Goal: Task Accomplishment & Management: Complete application form

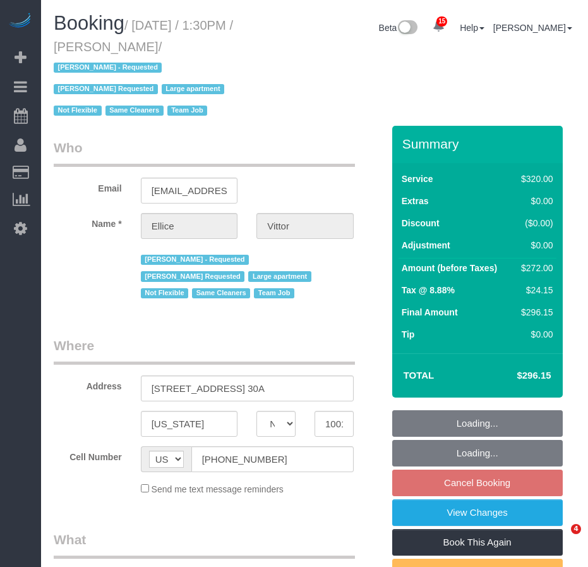
select select "NY"
select select "number:62"
select select "number:75"
select select "number:15"
select select "number:6"
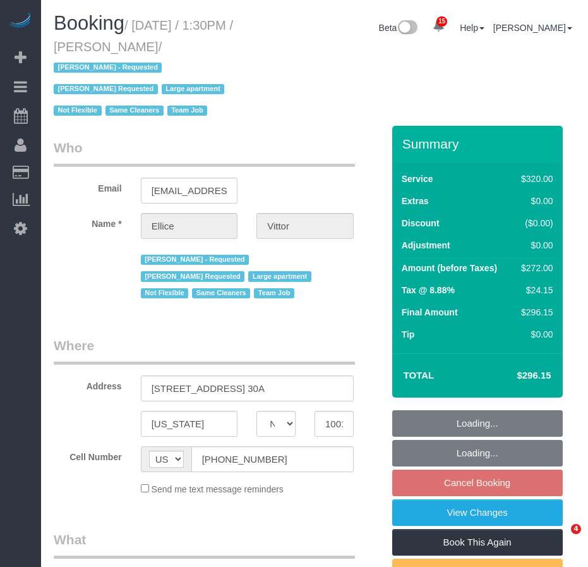
select select "2"
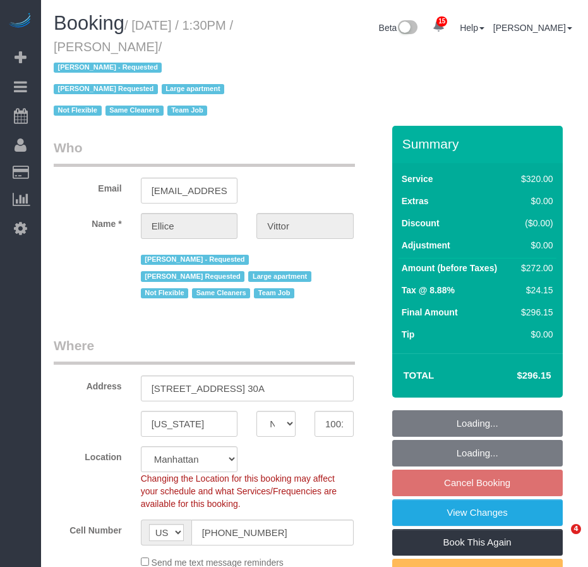
select select "object:1498"
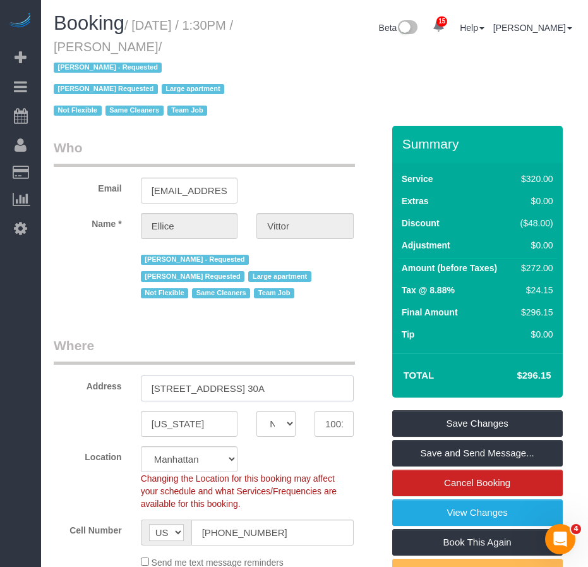
drag, startPoint x: 150, startPoint y: 390, endPoint x: 322, endPoint y: 390, distance: 171.2
click at [322, 390] on input "860 United Nations Plaza Apt. 30A" at bounding box center [247, 388] width 213 height 26
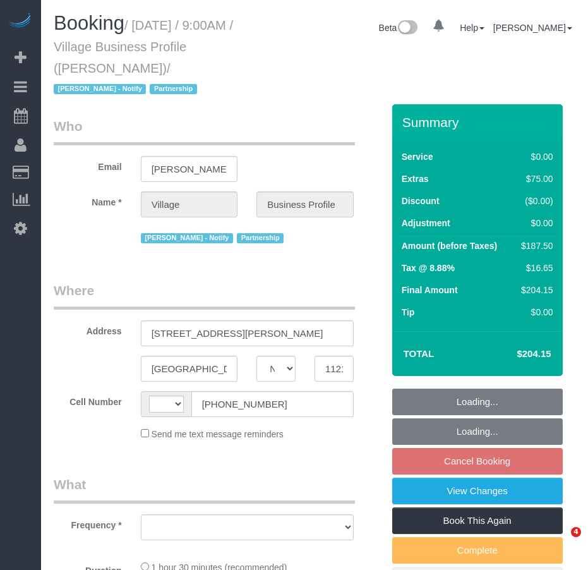
select select "NY"
select select "string:US"
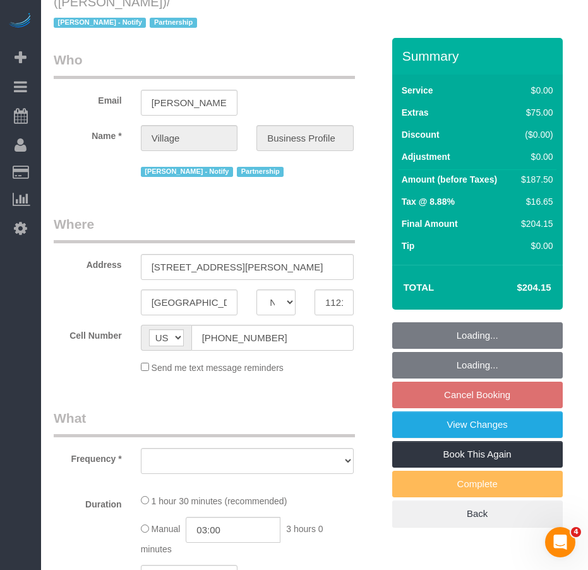
select select "object:759"
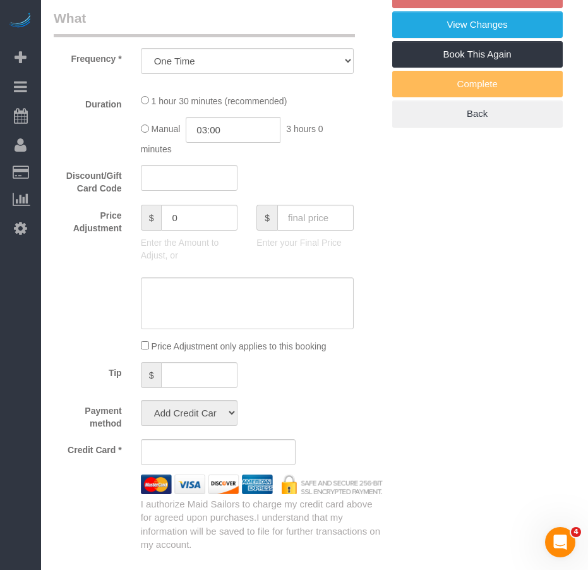
select select "spot2"
select select "number:89"
select select "number:90"
select select "number:15"
select select "number:5"
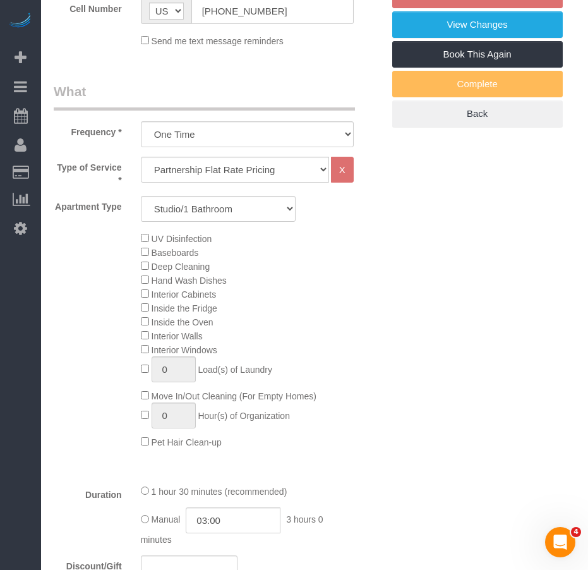
select select "string:stripe-pm_1RlxuC4VGloSiKo7SRpjd9jw"
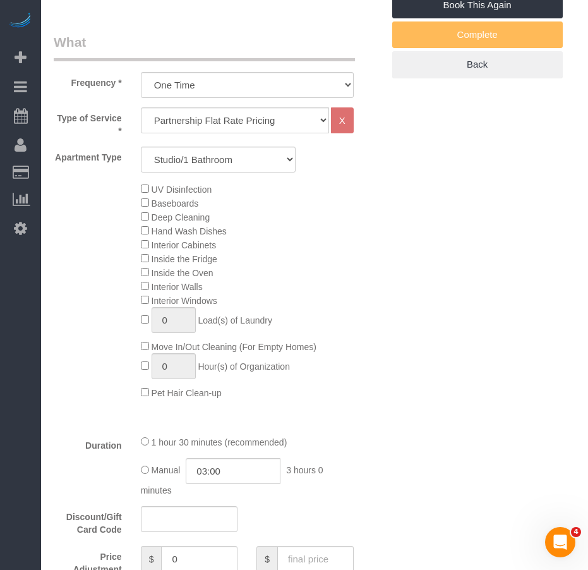
select select "object:1381"
select select "spot62"
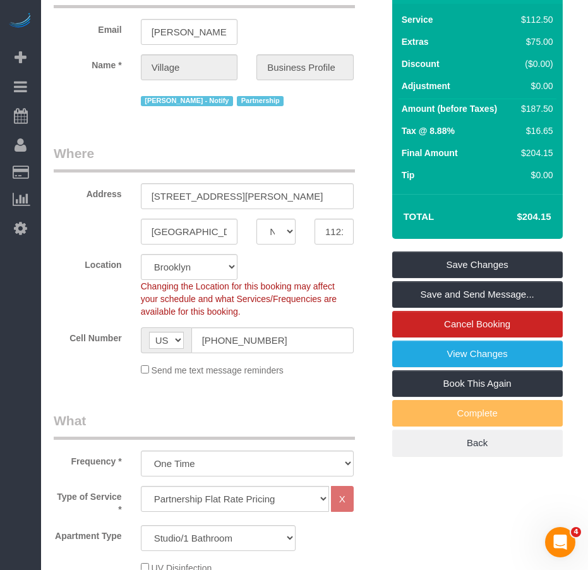
scroll to position [189, 0]
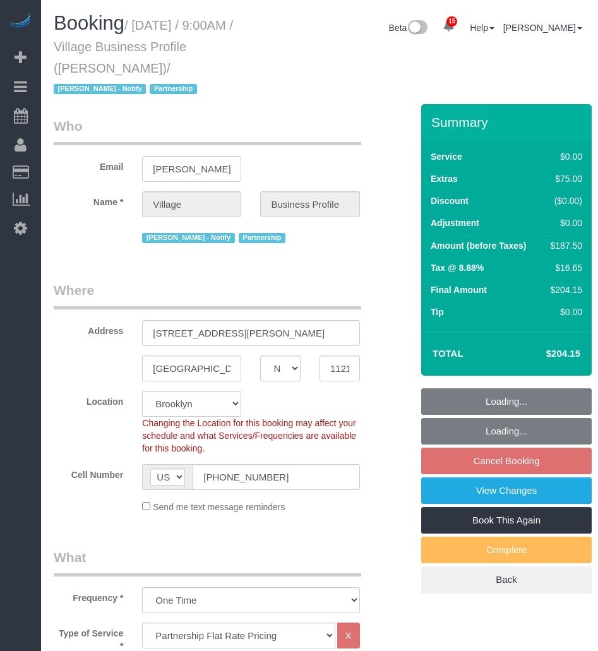
select select "NY"
select select "number:89"
select select "number:90"
select select "number:15"
select select "number:5"
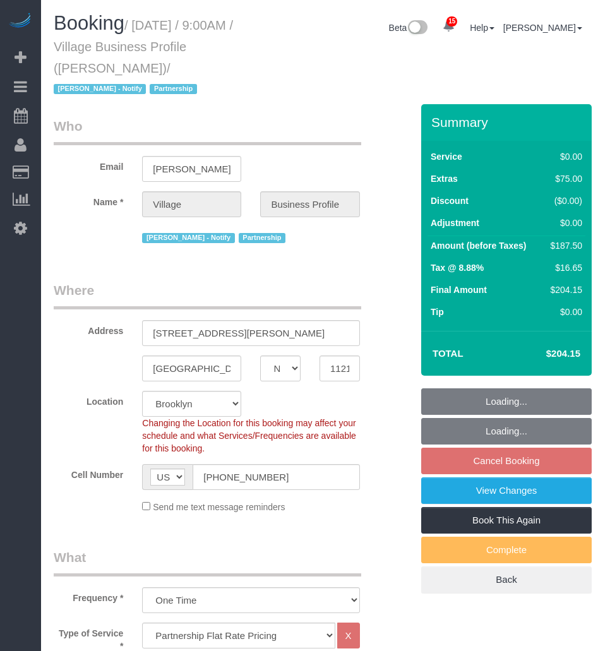
select select "spot62"
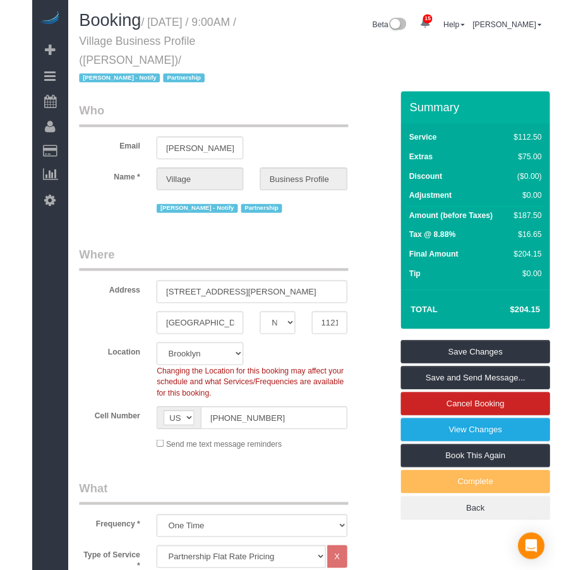
scroll to position [189, 0]
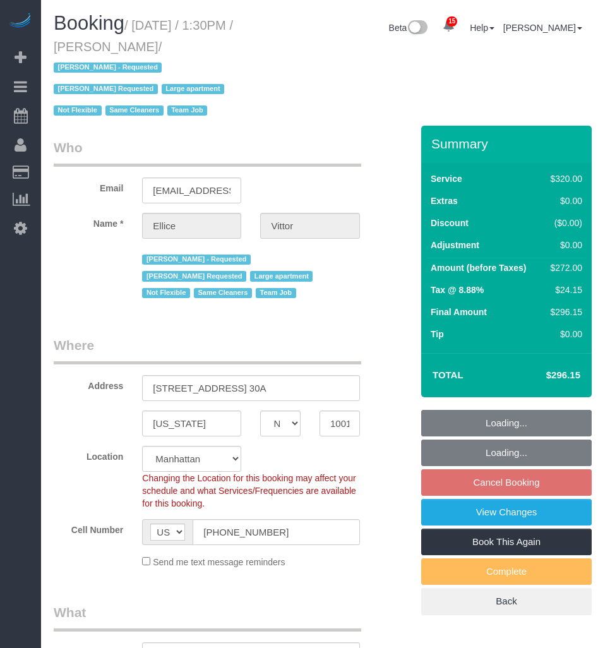
select select "NY"
select select "2"
select select "number:62"
select select "number:75"
select select "number:15"
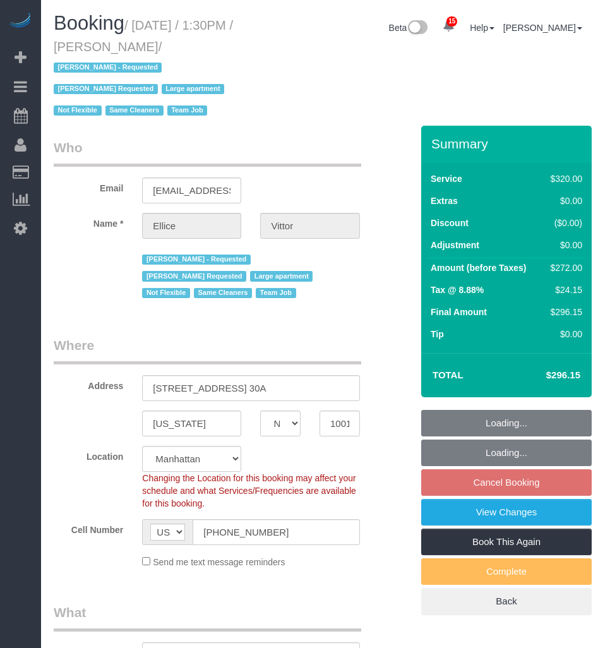
select select "number:6"
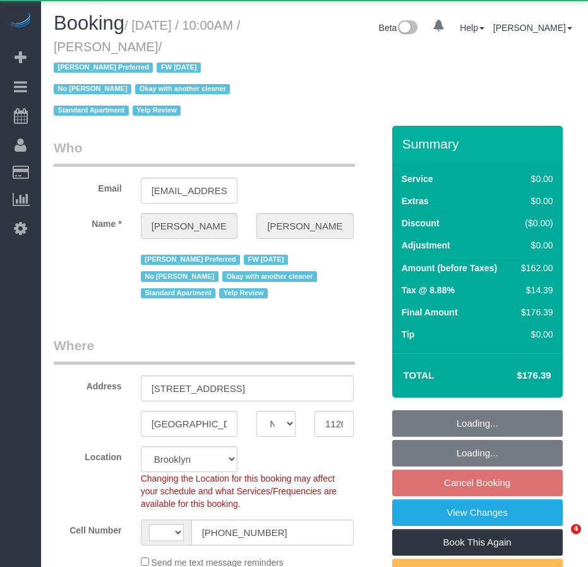
select select "NY"
select select "string:[GEOGRAPHIC_DATA]"
select select "object:777"
select select "string:stripe-pm_1LOu1m4VGloSiKo75PkPpl5l"
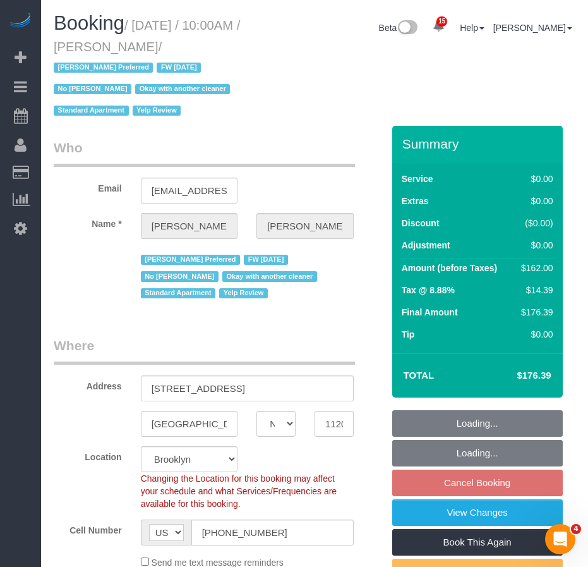
select select "spot3"
select select "number:89"
select select "number:90"
select select "number:15"
select select "number:5"
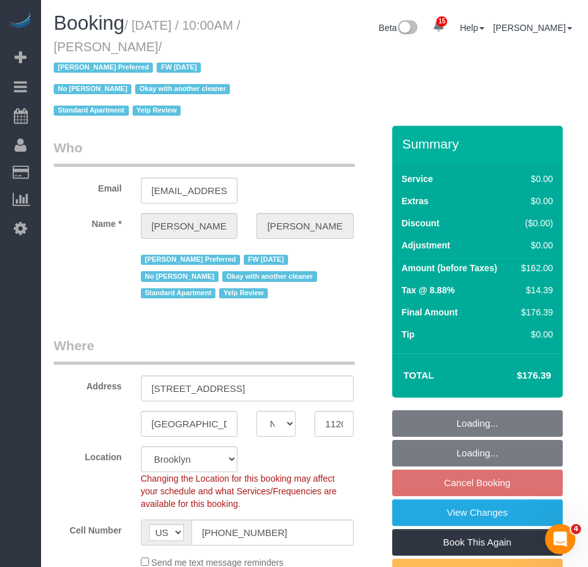
select select "number:21"
select select "object:1327"
select select "2"
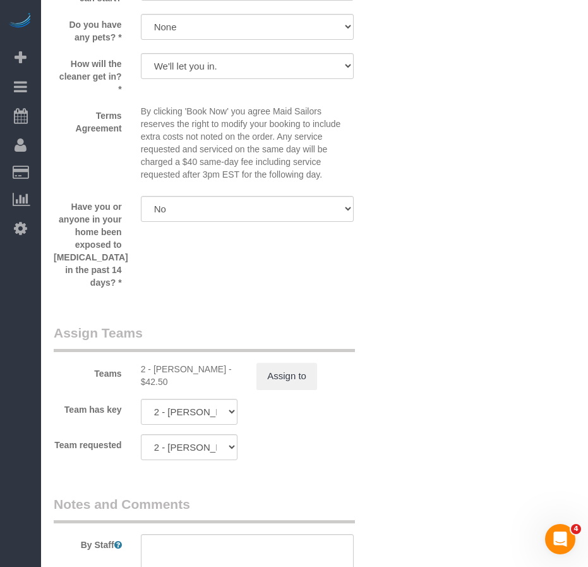
scroll to position [1453, 0]
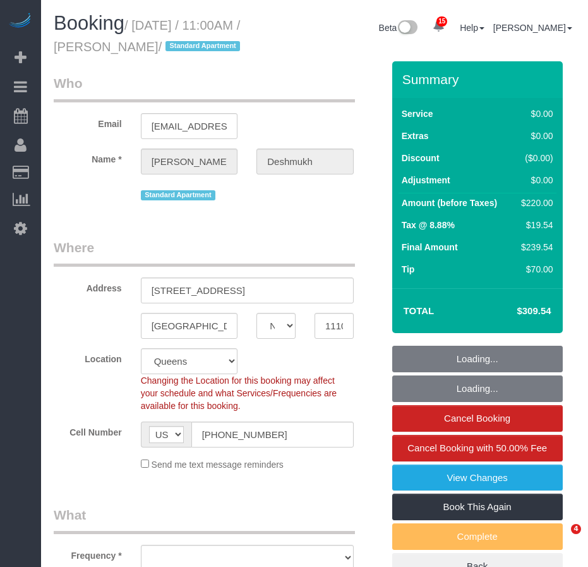
select select "NY"
select select "number:59"
select select "number:73"
select select "number:15"
select select "number:6"
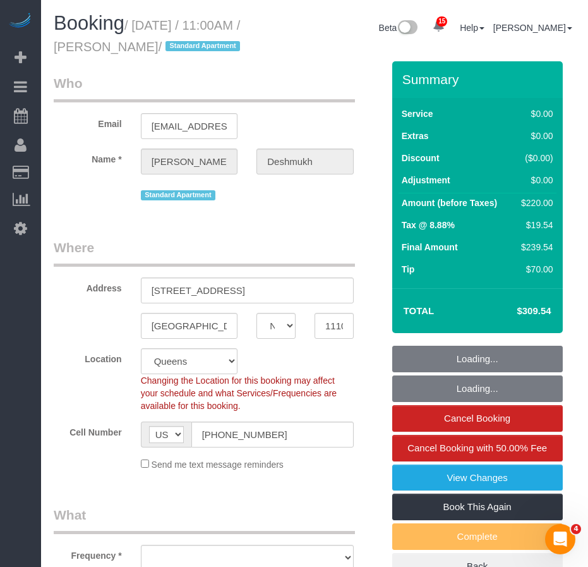
select select "object:900"
select select "spot1"
select select "object:909"
select select "2"
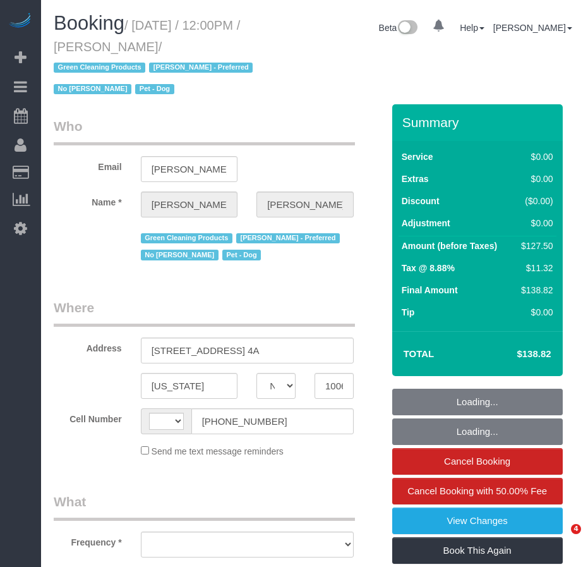
select select "NY"
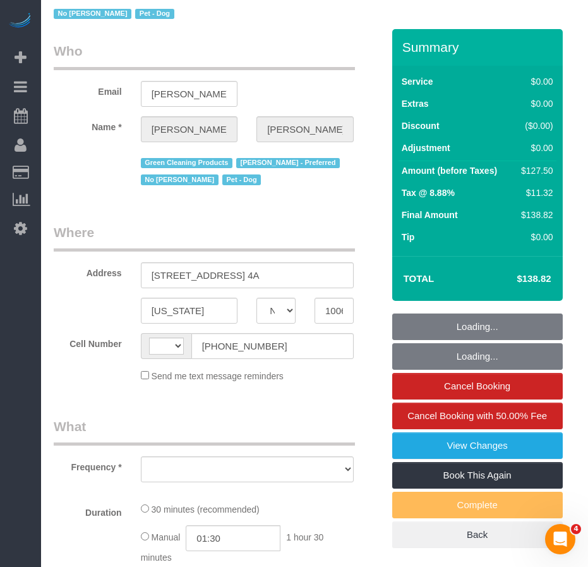
select select "string:US"
select select "object:773"
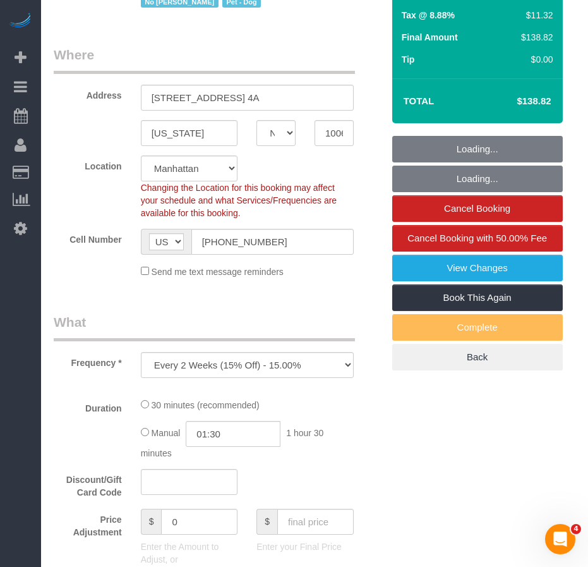
select select "number:89"
select select "number:90"
select select "number:13"
select select "number:7"
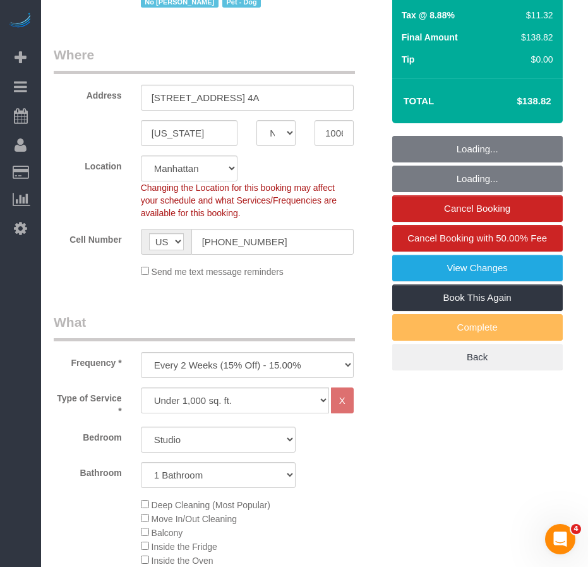
select select "string:stripe-pm_1PtxTQ4VGloSiKo7ZFHK5Uwh"
select select "spot1"
select select "object:1456"
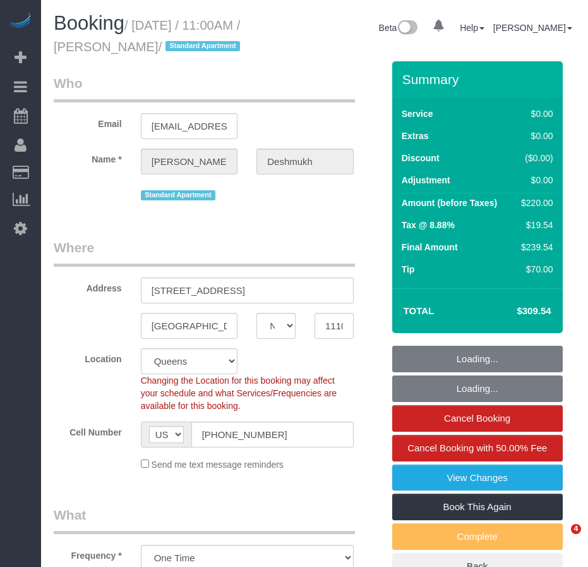
select select "NY"
select select "object:759"
select select "string:stripe-pm_1R1vrD4VGloSiKo7D9kUgxNx"
select select "2"
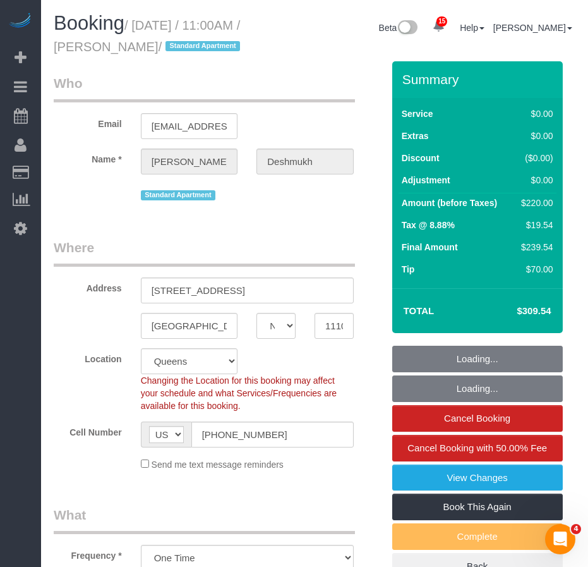
select select "spot1"
select select "number:59"
select select "number:73"
select select "number:15"
select select "number:6"
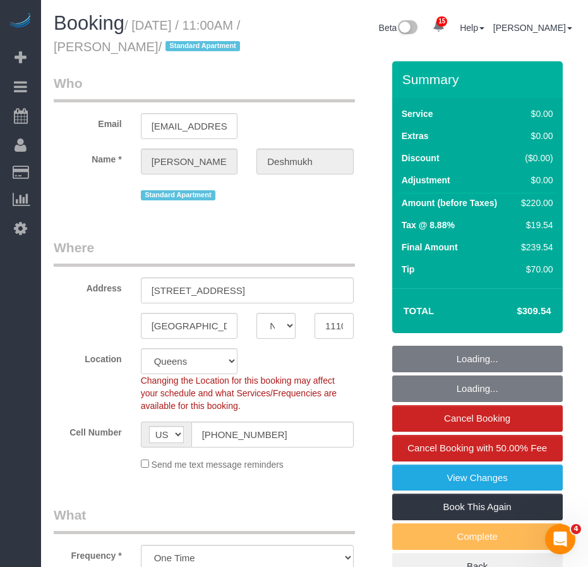
select select "2"
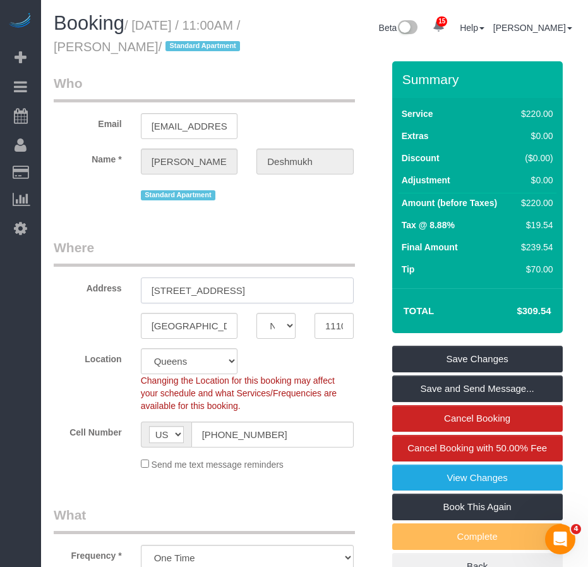
click at [228, 303] on input "3 Court Square, Unit 532" at bounding box center [247, 290] width 213 height 26
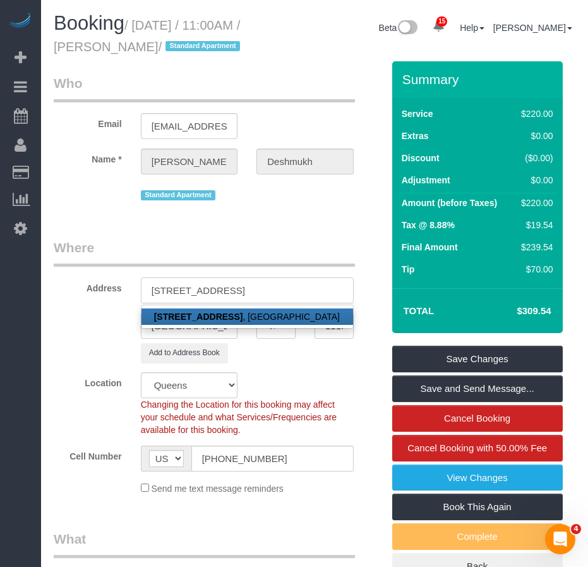
type input "3 Court Square, Apt. 532"
click at [114, 263] on legend "Where" at bounding box center [204, 252] width 301 height 28
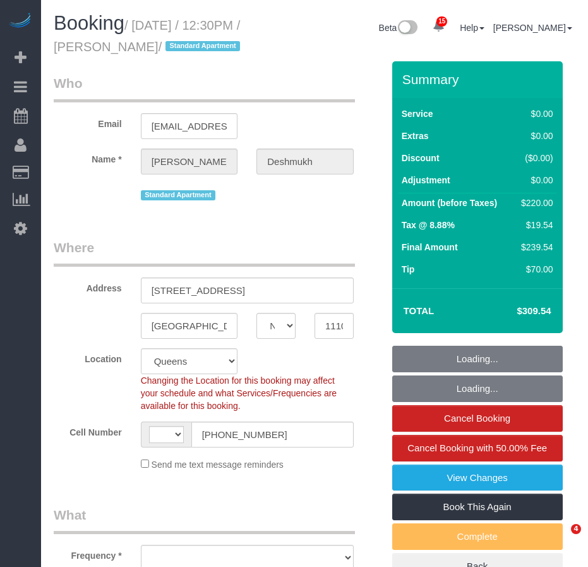
select select "NY"
select select "2"
select select "number:59"
select select "number:73"
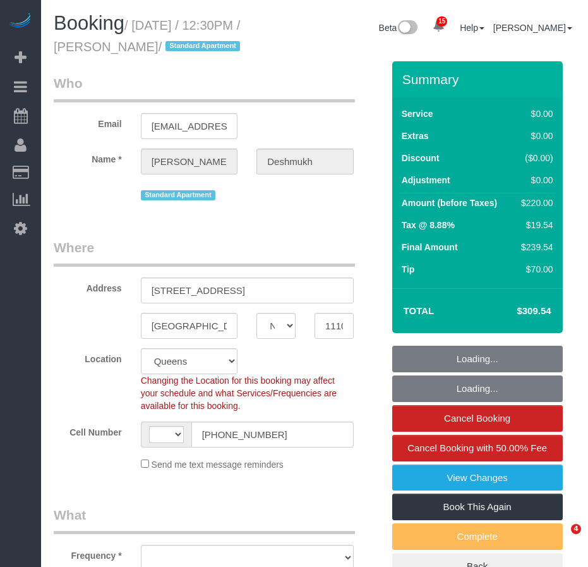
select select "number:15"
select select "number:6"
select select "string:stripe-pm_1R1vrD4VGloSiKo7D9kUgxNx"
select select "string:US"
select select "object:1441"
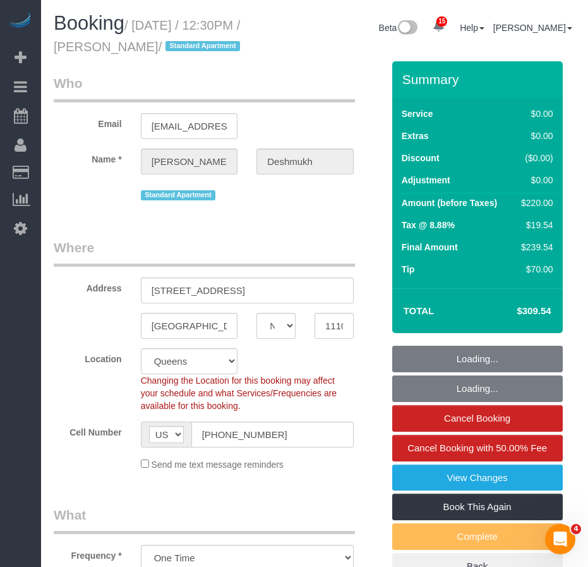
select select "2"
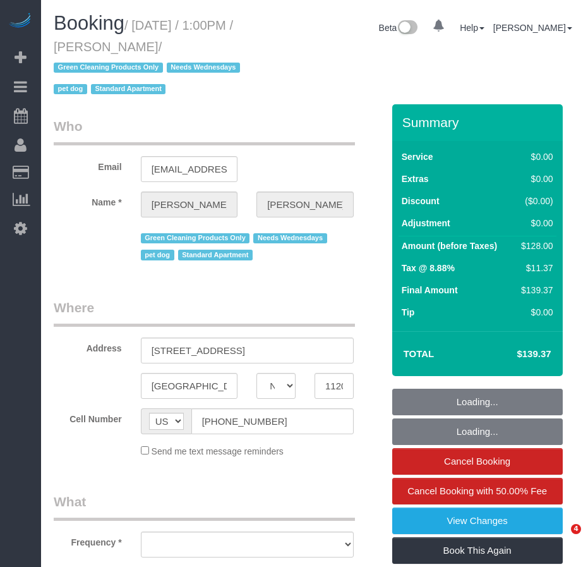
select select "NY"
select select "string:stripe-pm_1RN3sH4VGloSiKo7cD90aCm4"
select select "spot1"
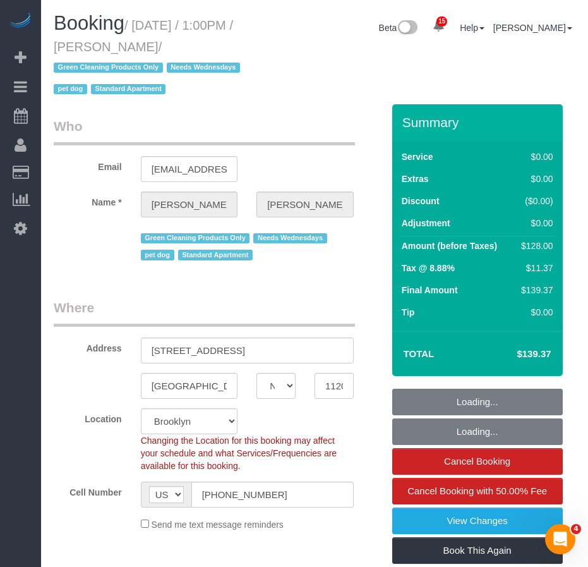
select select "1"
select select "number:57"
select select "number:74"
select select "number:13"
select select "number:7"
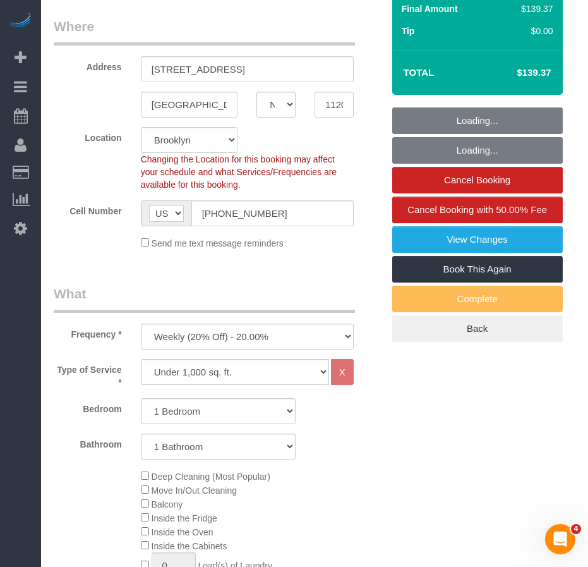
select select "object:1304"
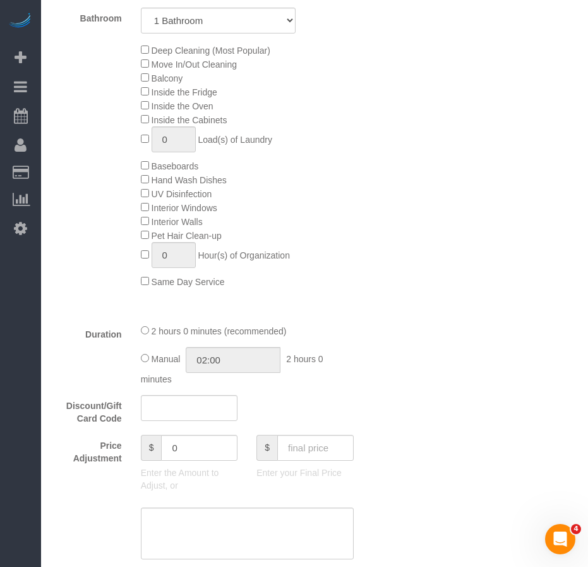
select select "1"
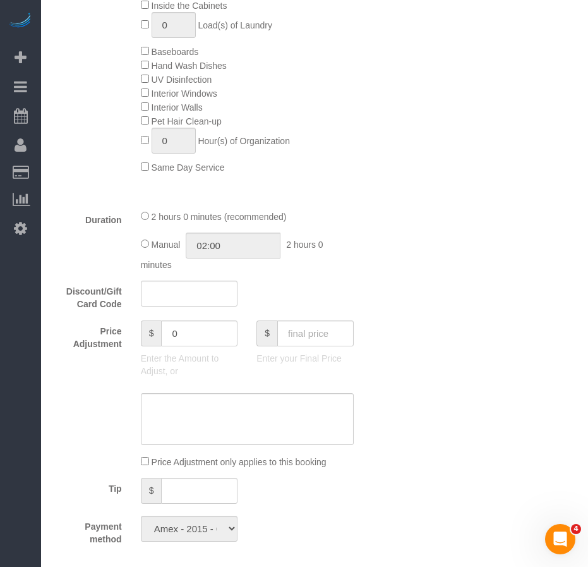
select select "object:1447"
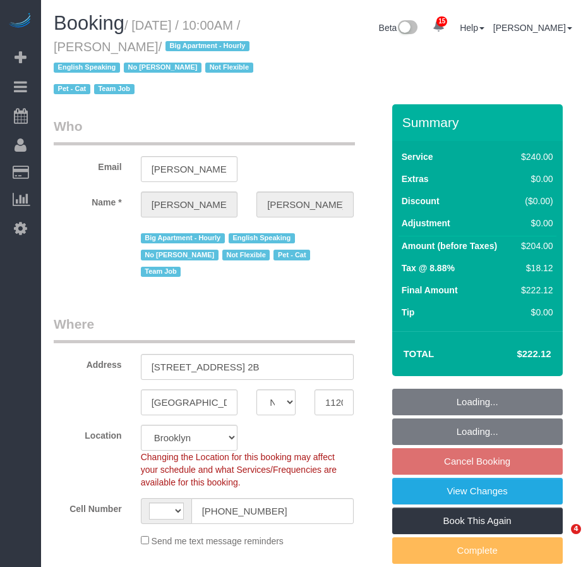
select select "NY"
select select "string:[GEOGRAPHIC_DATA]"
select select "string:stripe-pm_1Ro8Hr4VGloSiKo7kqJISDBj"
select select "180"
select select "object:906"
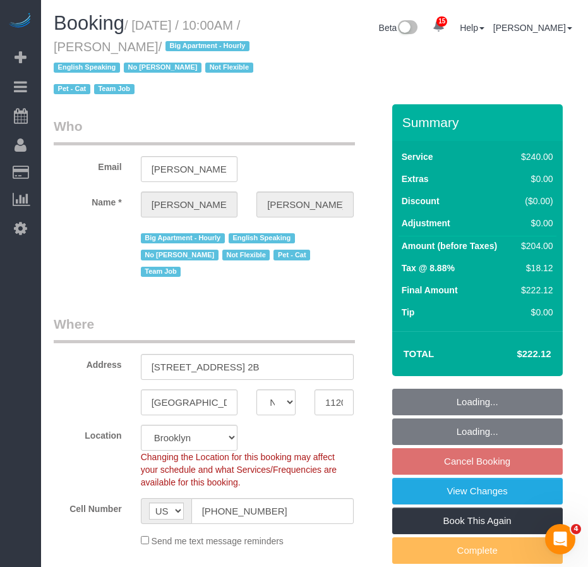
select select "spot3"
select select "number:89"
select select "number:90"
select select "number:14"
select select "number:5"
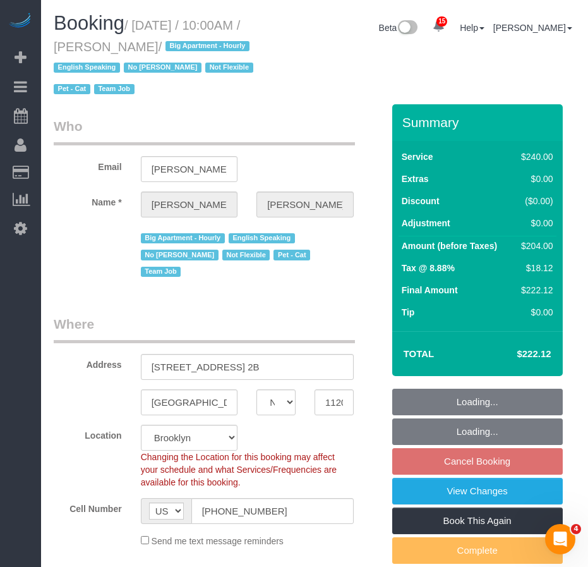
select select "object:1438"
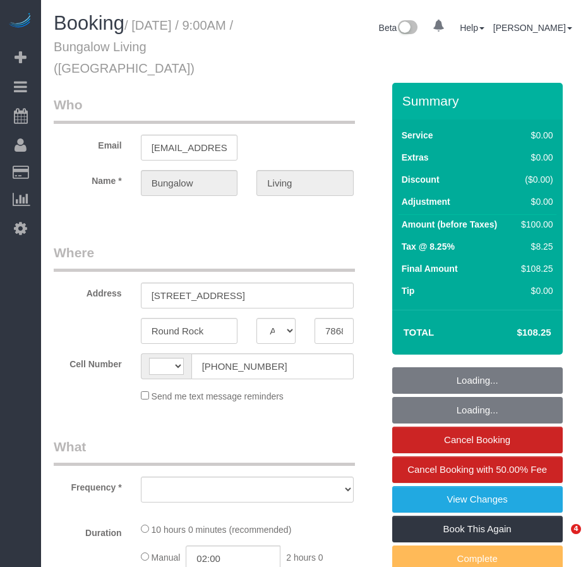
select select "[GEOGRAPHIC_DATA]"
select select "string:[GEOGRAPHIC_DATA]"
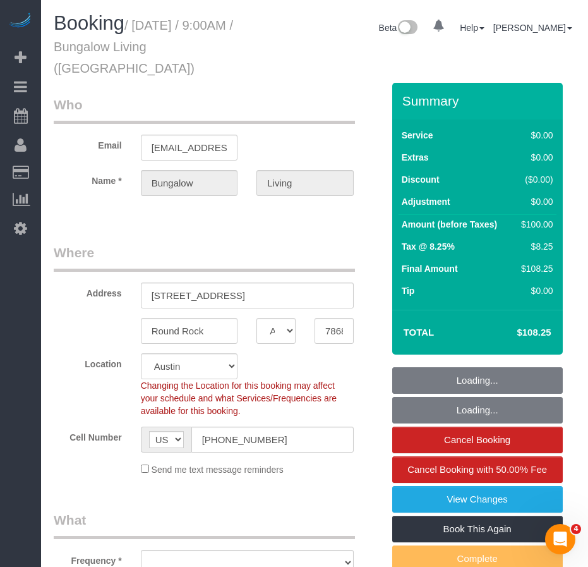
select select "object:736"
select select "5"
select select "spot1"
select select "number:89"
select select "number:90"
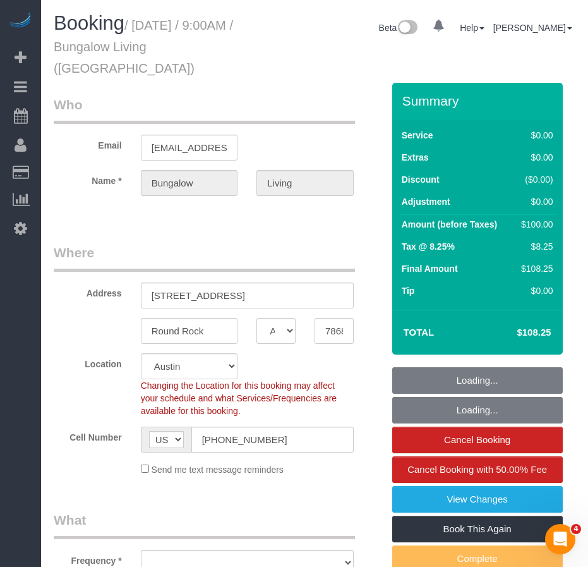
select select "number:15"
select select "number:7"
select select "object:1025"
select select "5"
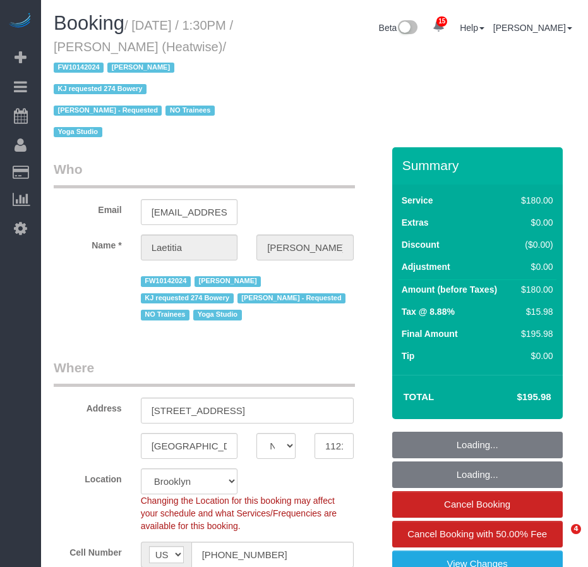
select select "NY"
select select "180"
select select "number:89"
select select "number:90"
select select "number:15"
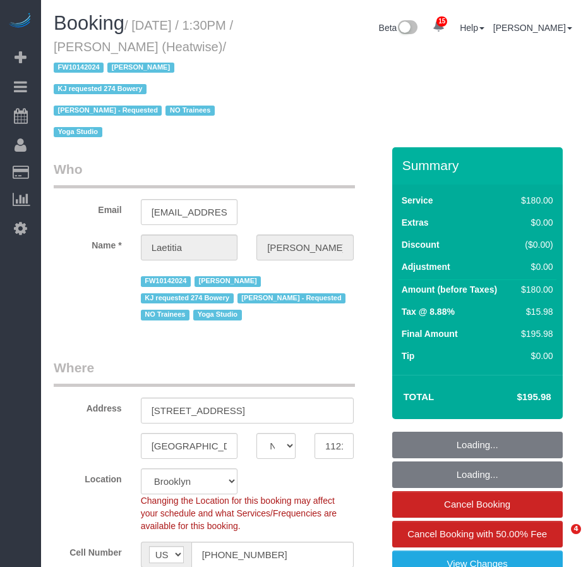
select select "number:7"
select select "object:1472"
